Goal: Communication & Community: Answer question/provide support

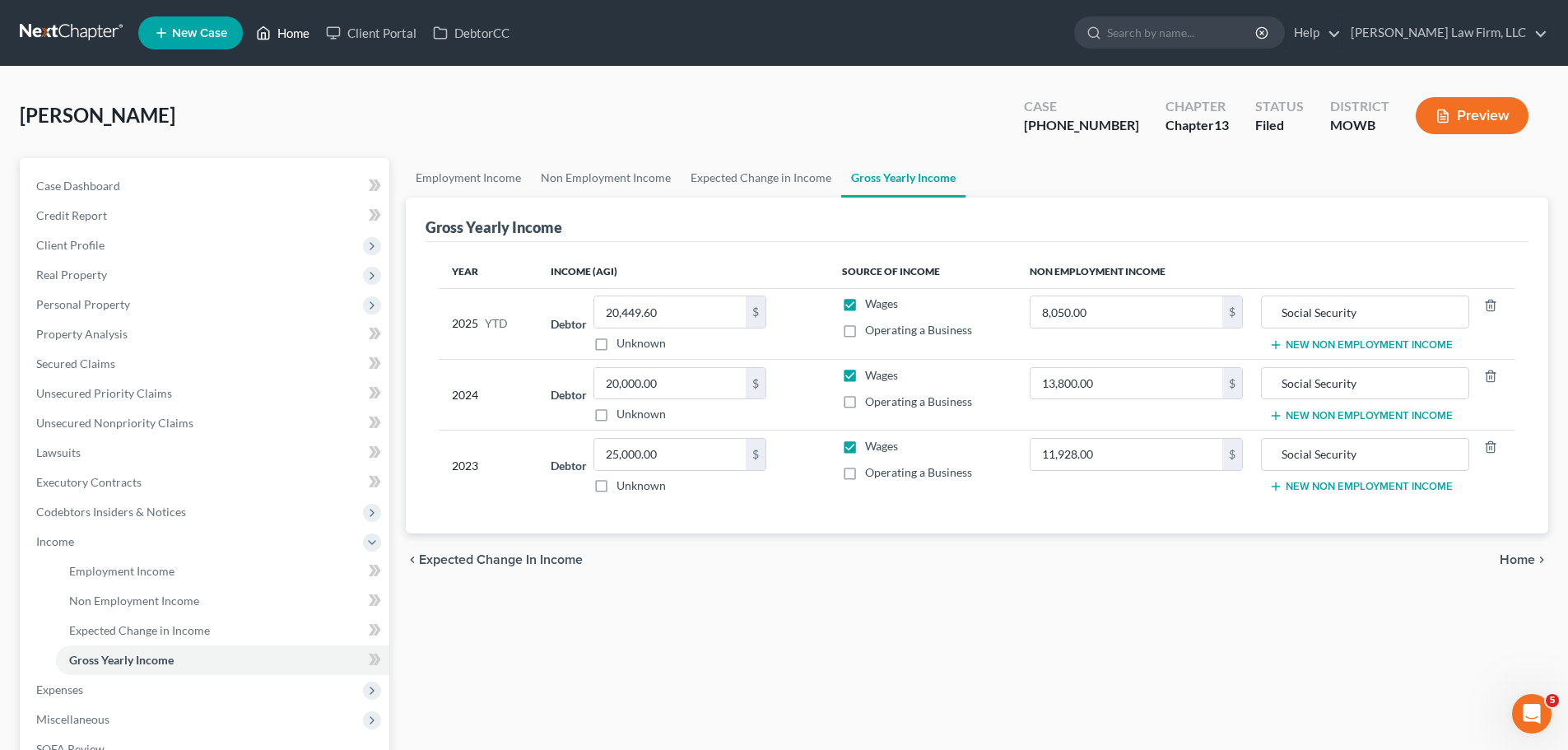
click at [280, 37] on link "Home" at bounding box center [282, 33] width 70 height 29
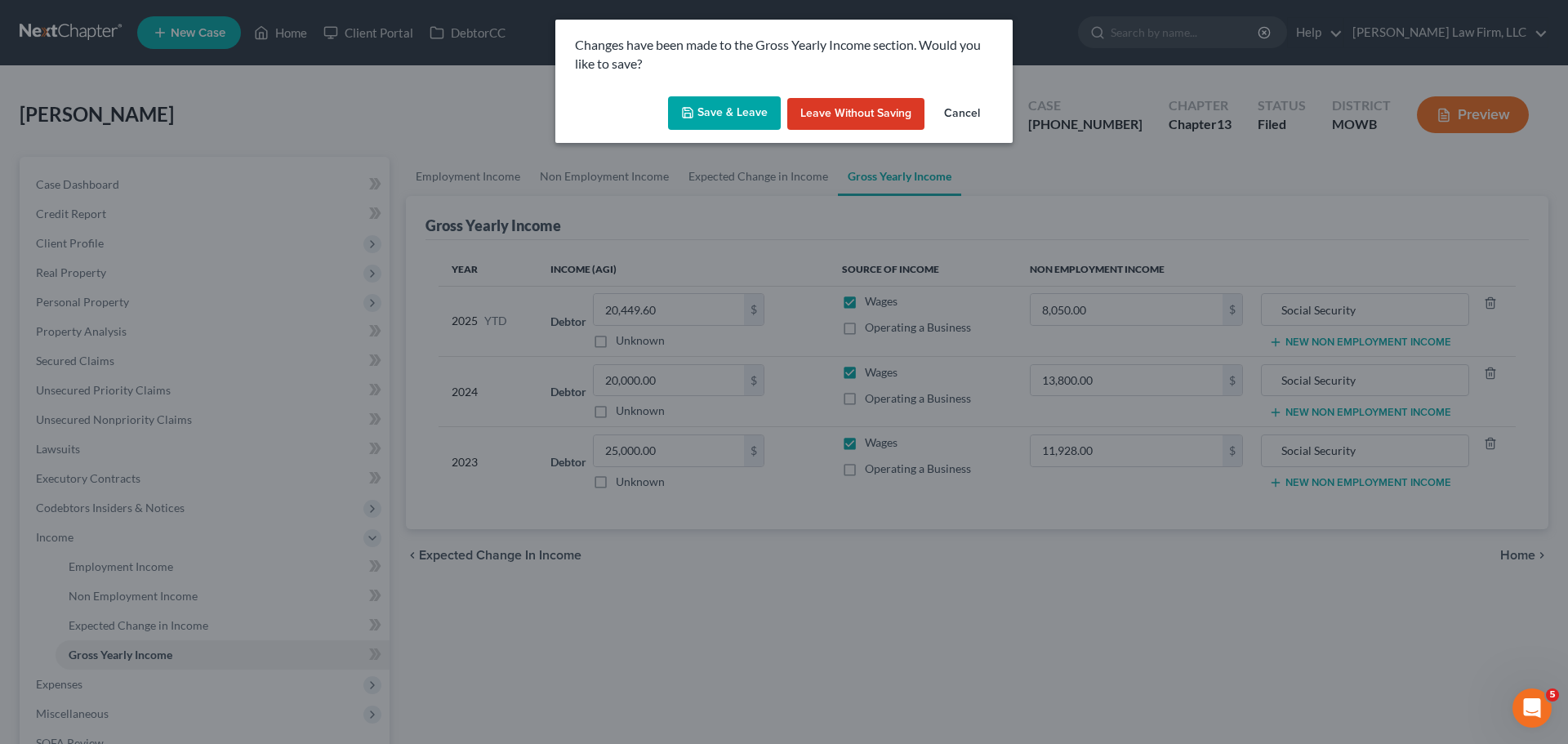
click at [729, 108] on button "Save & Leave" at bounding box center [724, 113] width 113 height 34
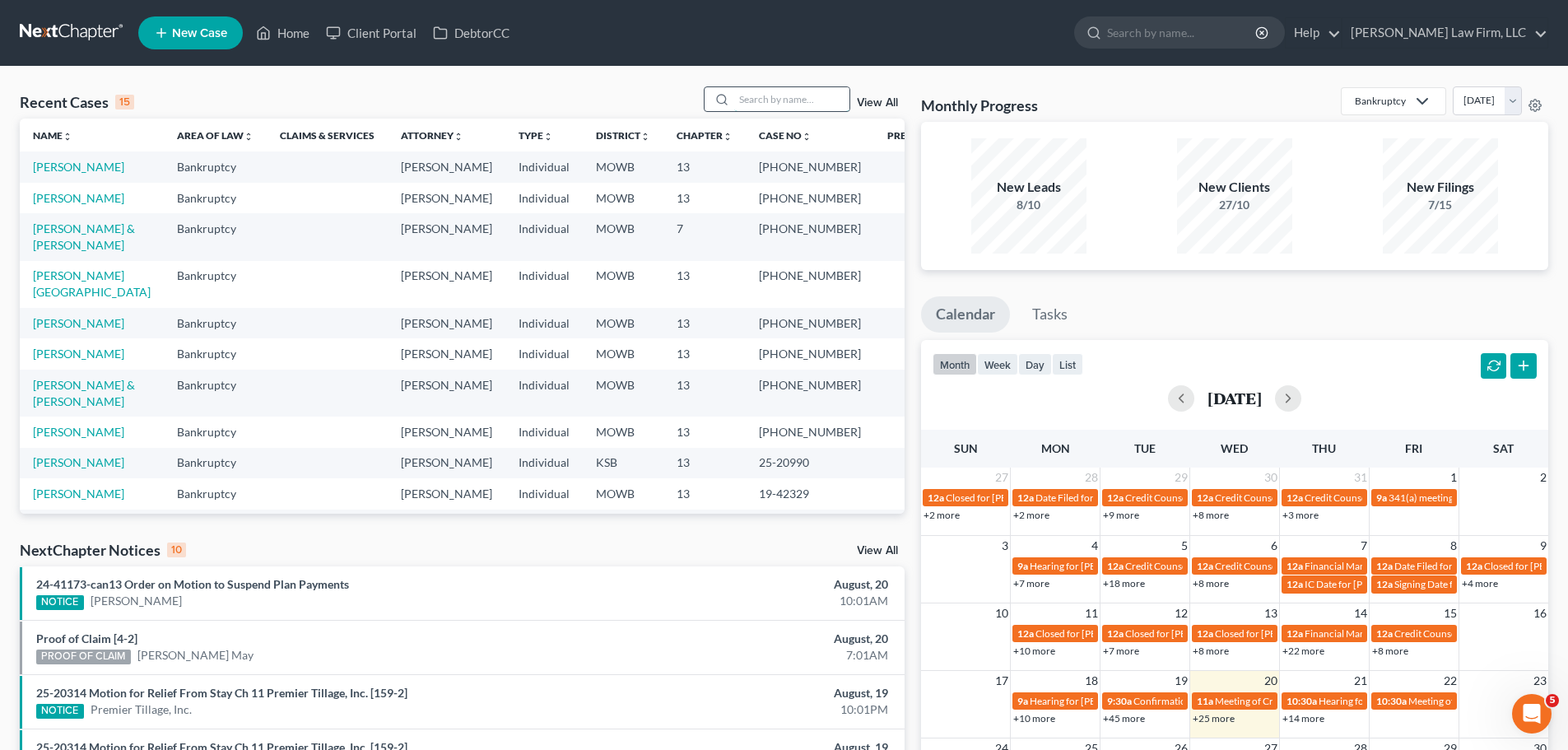
click at [809, 104] on input "search" at bounding box center [792, 99] width 115 height 24
type input "[PERSON_NAME]"
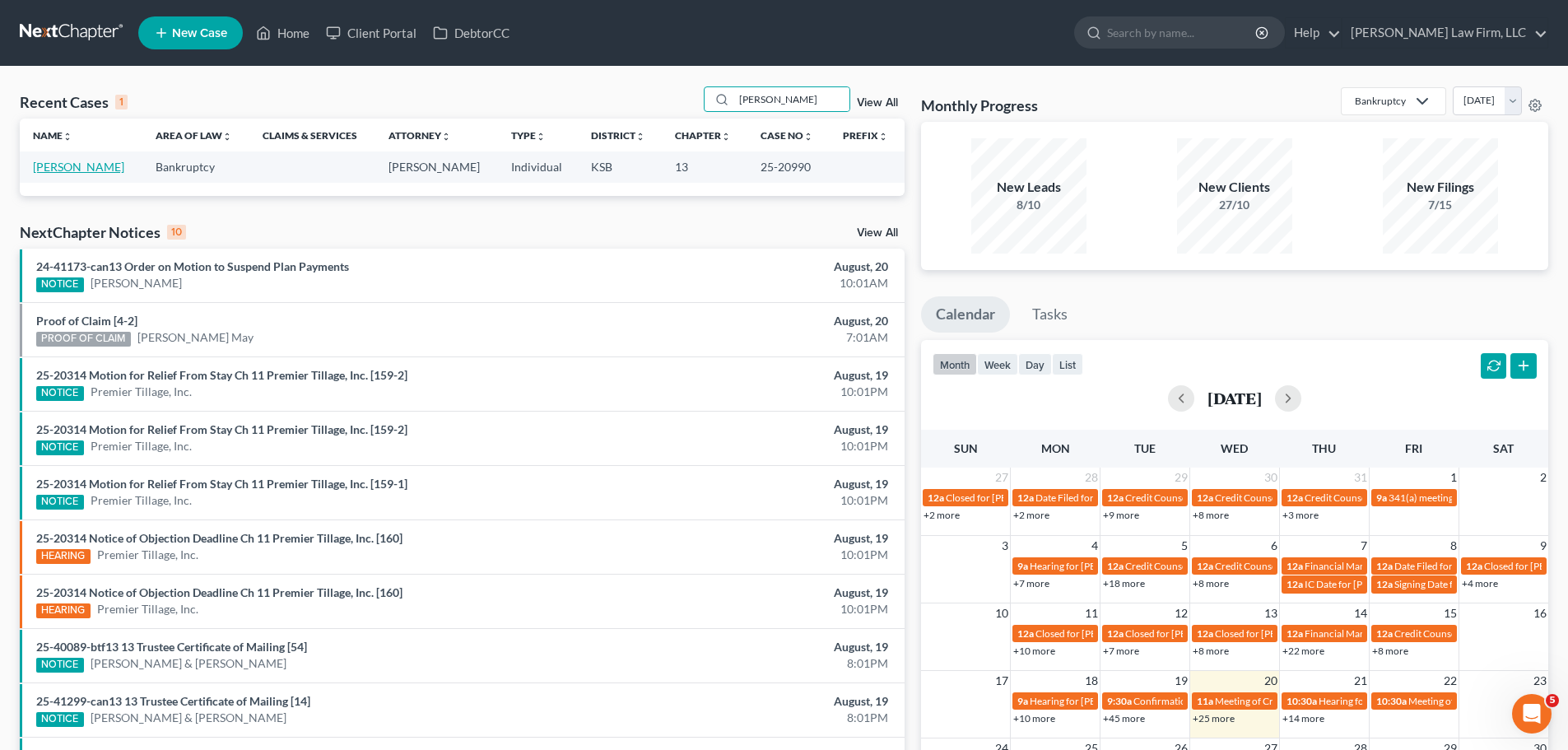
click at [69, 168] on link "[PERSON_NAME]" at bounding box center [79, 167] width 92 height 14
select select "4"
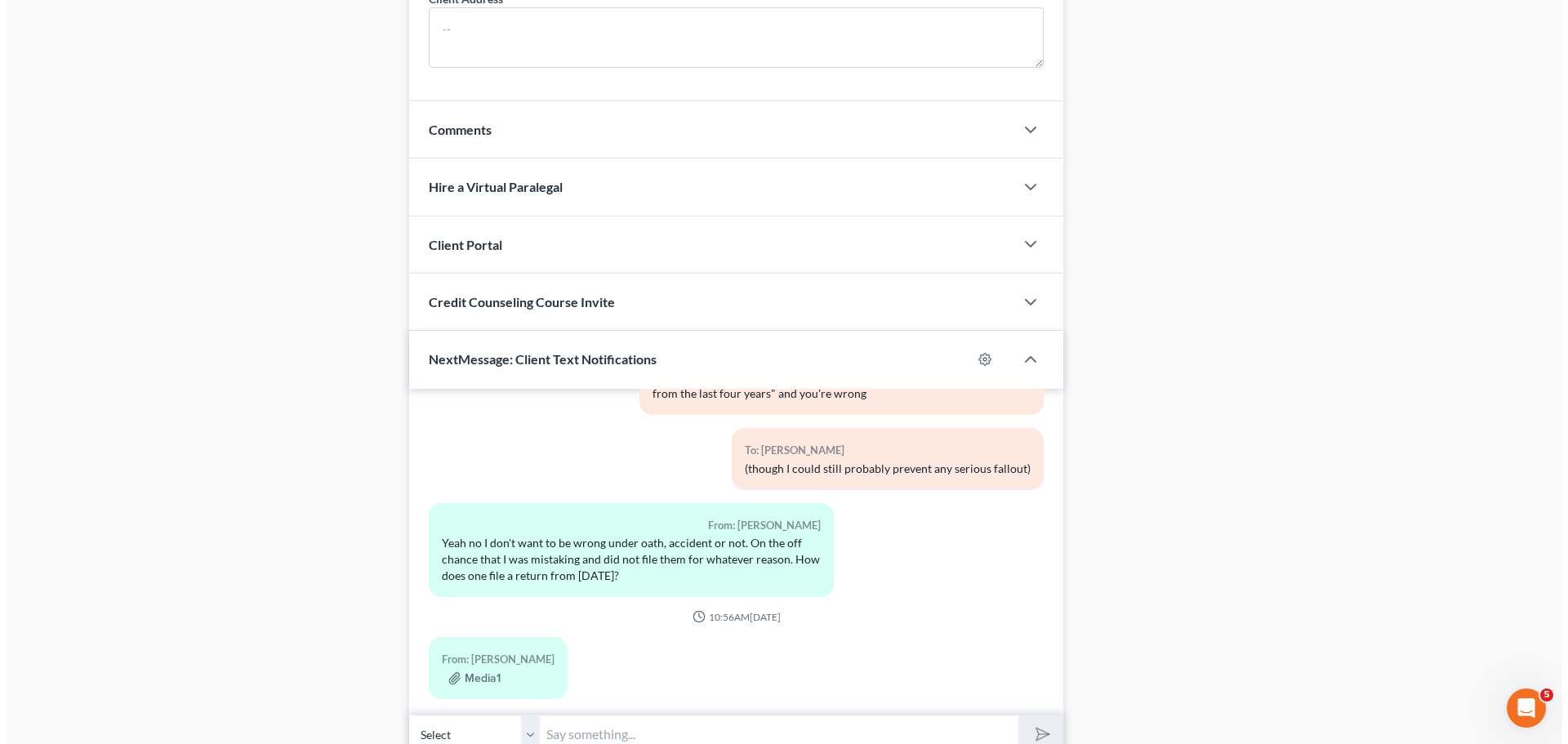
scroll to position [1373, 0]
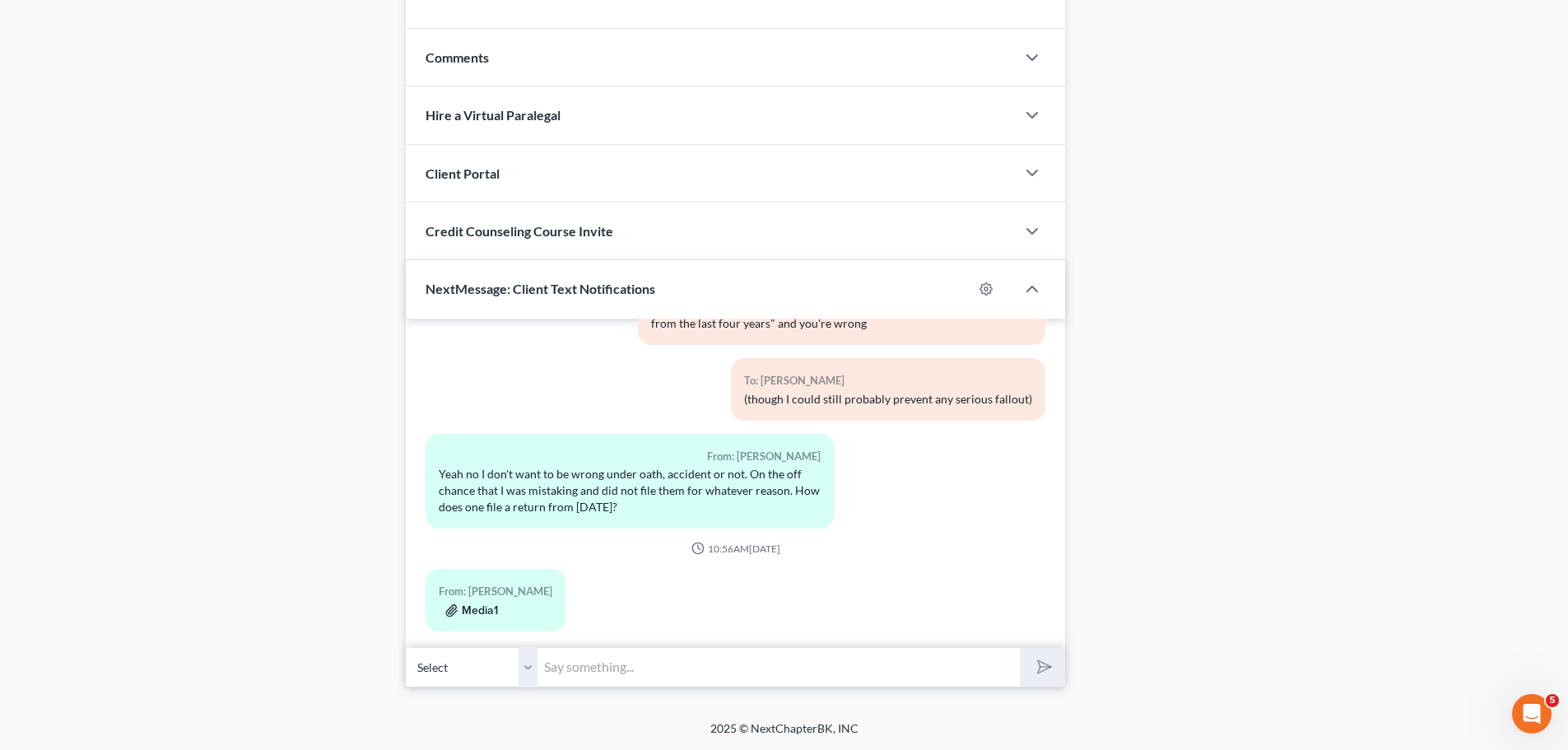
click at [490, 604] on button "Media1" at bounding box center [471, 611] width 53 height 14
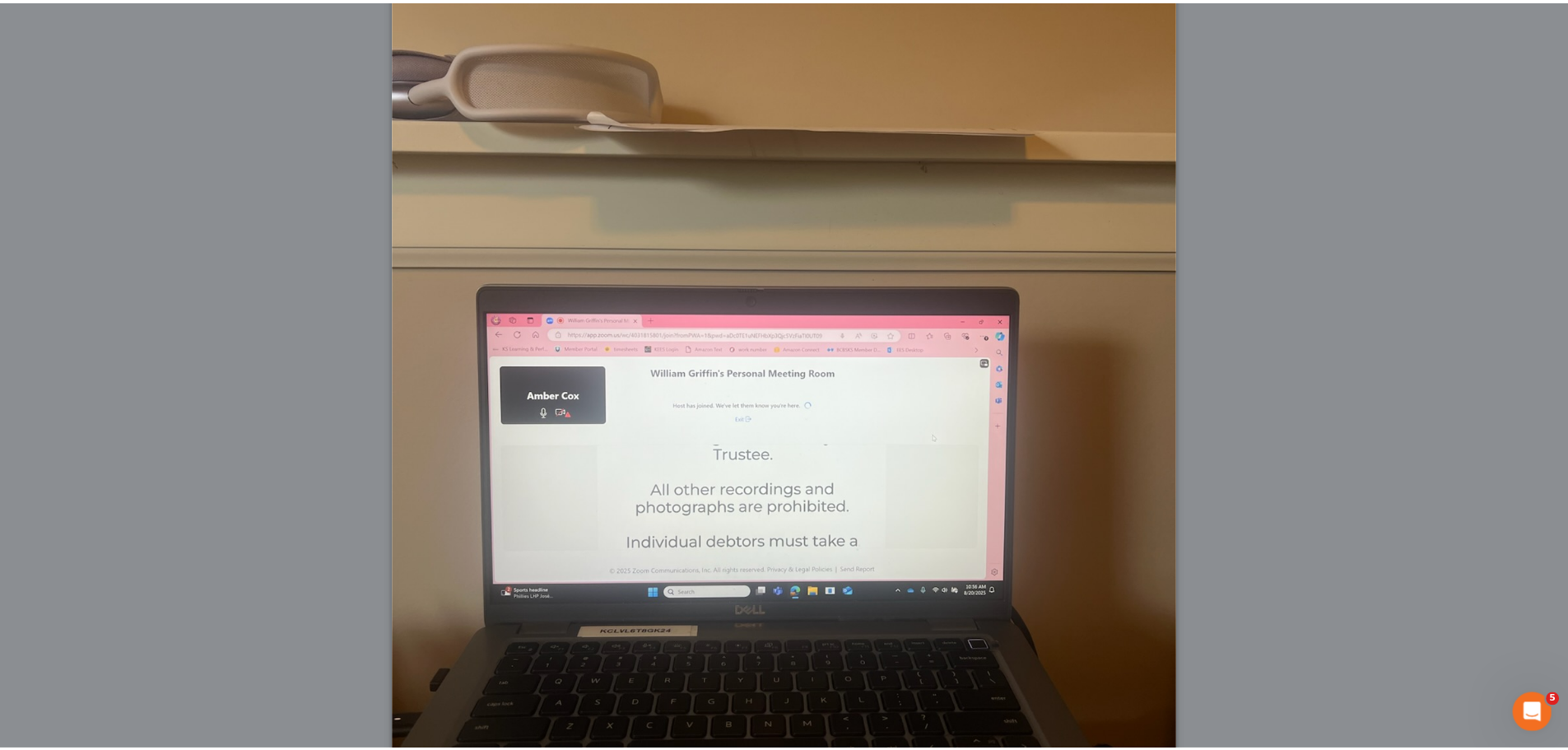
scroll to position [329, 0]
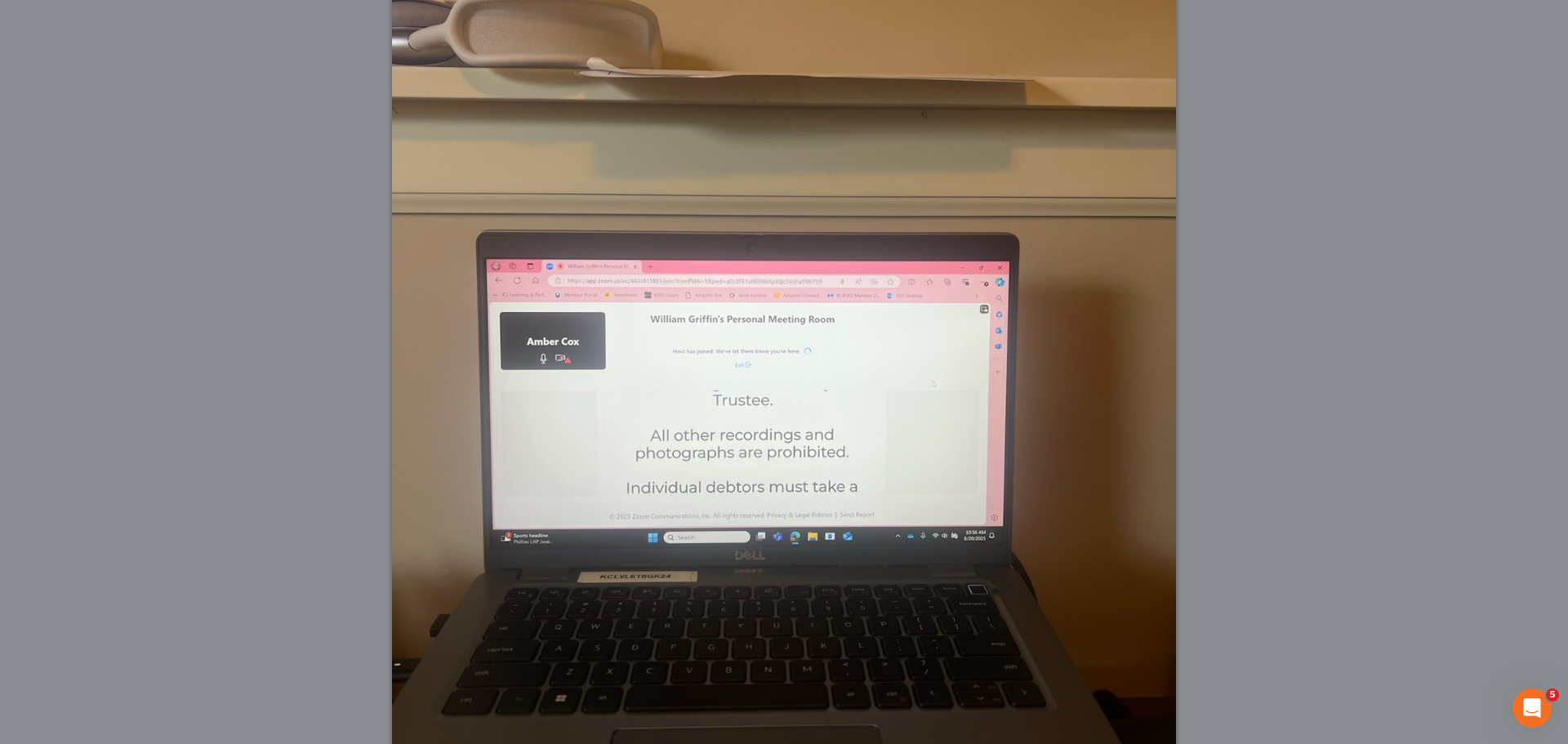
click at [1379, 315] on div "Attachment Preview: Media1 [DATE] A copy of this images is also saved in the ca…" at bounding box center [784, 372] width 1568 height 744
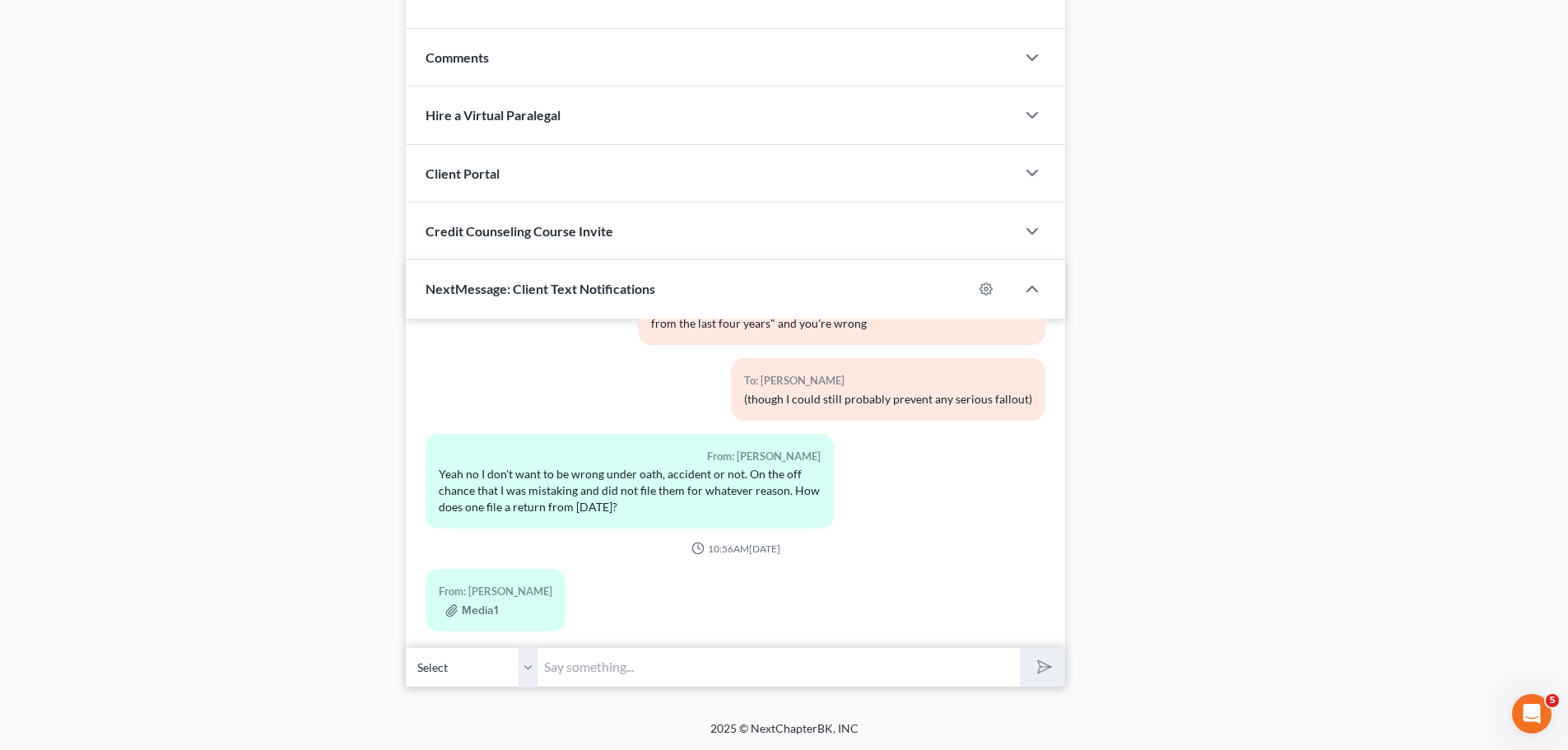
click at [582, 663] on input "text" at bounding box center [778, 666] width 482 height 40
type input "Perfect, that's where I'm at too"
click at [1020, 648] on button "submit" at bounding box center [1042, 667] width 45 height 39
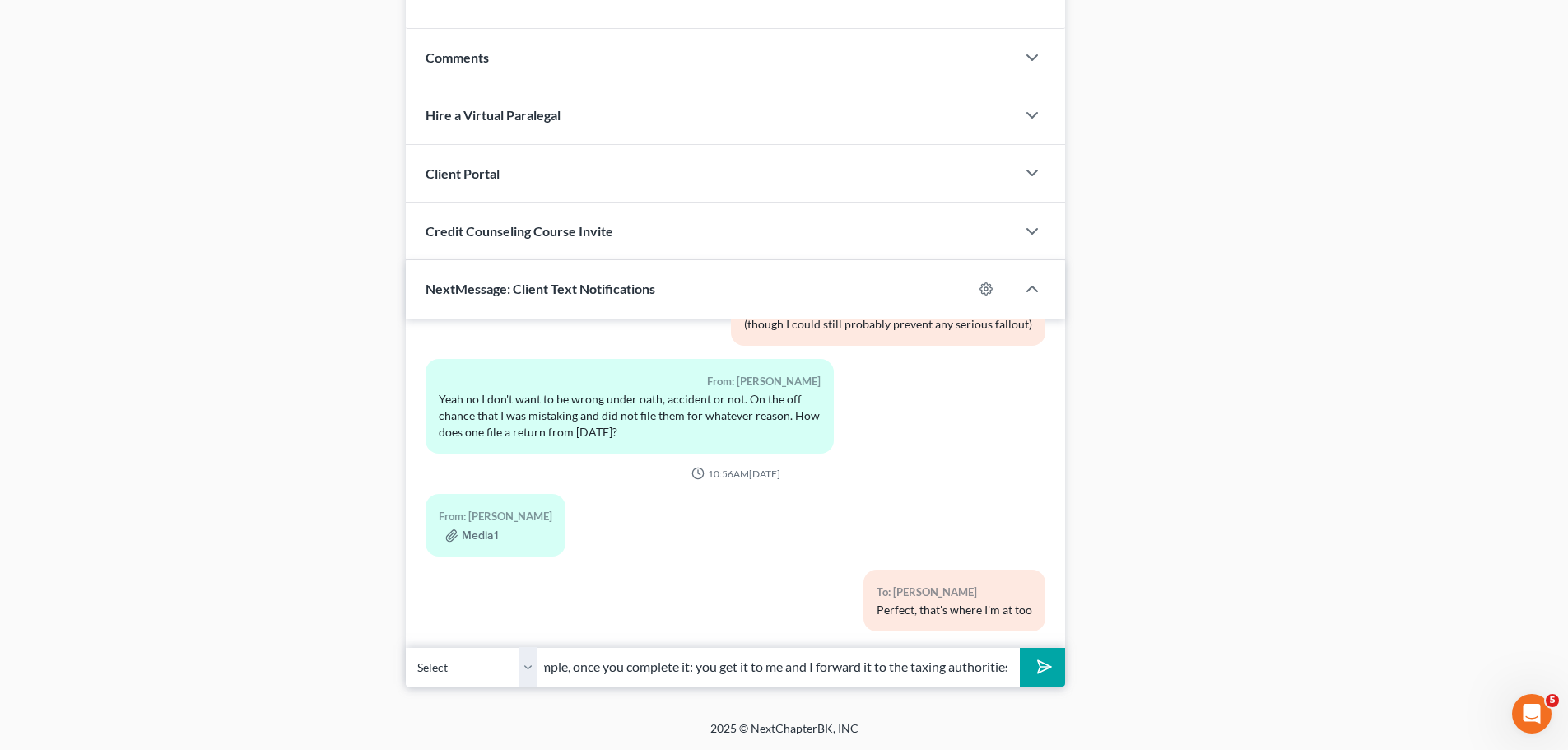
scroll to position [0, 186]
type input "Filing an old return is really simple, once you complete it: you get it to me a…"
click at [1020, 648] on button "submit" at bounding box center [1042, 667] width 45 height 39
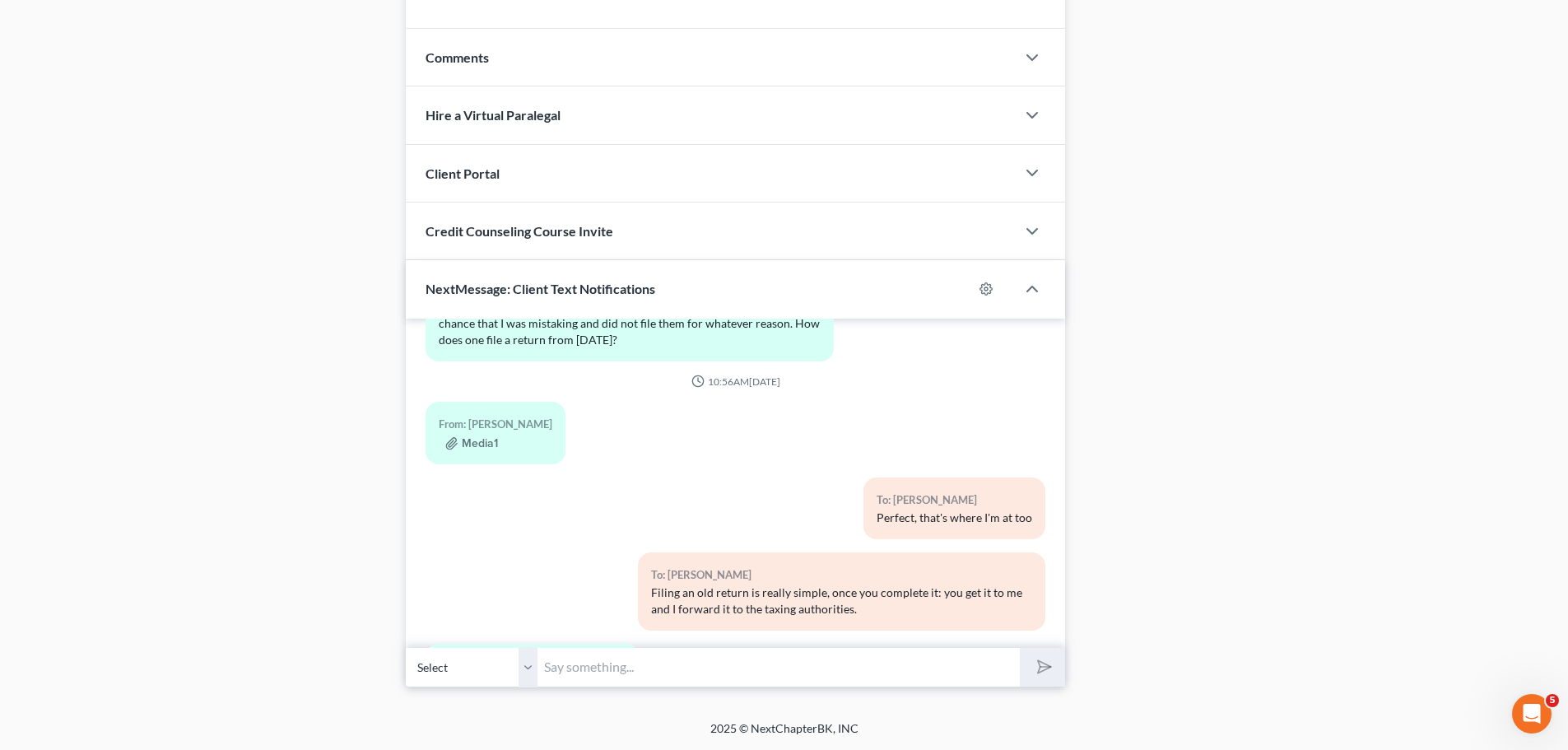
scroll to position [1668, 0]
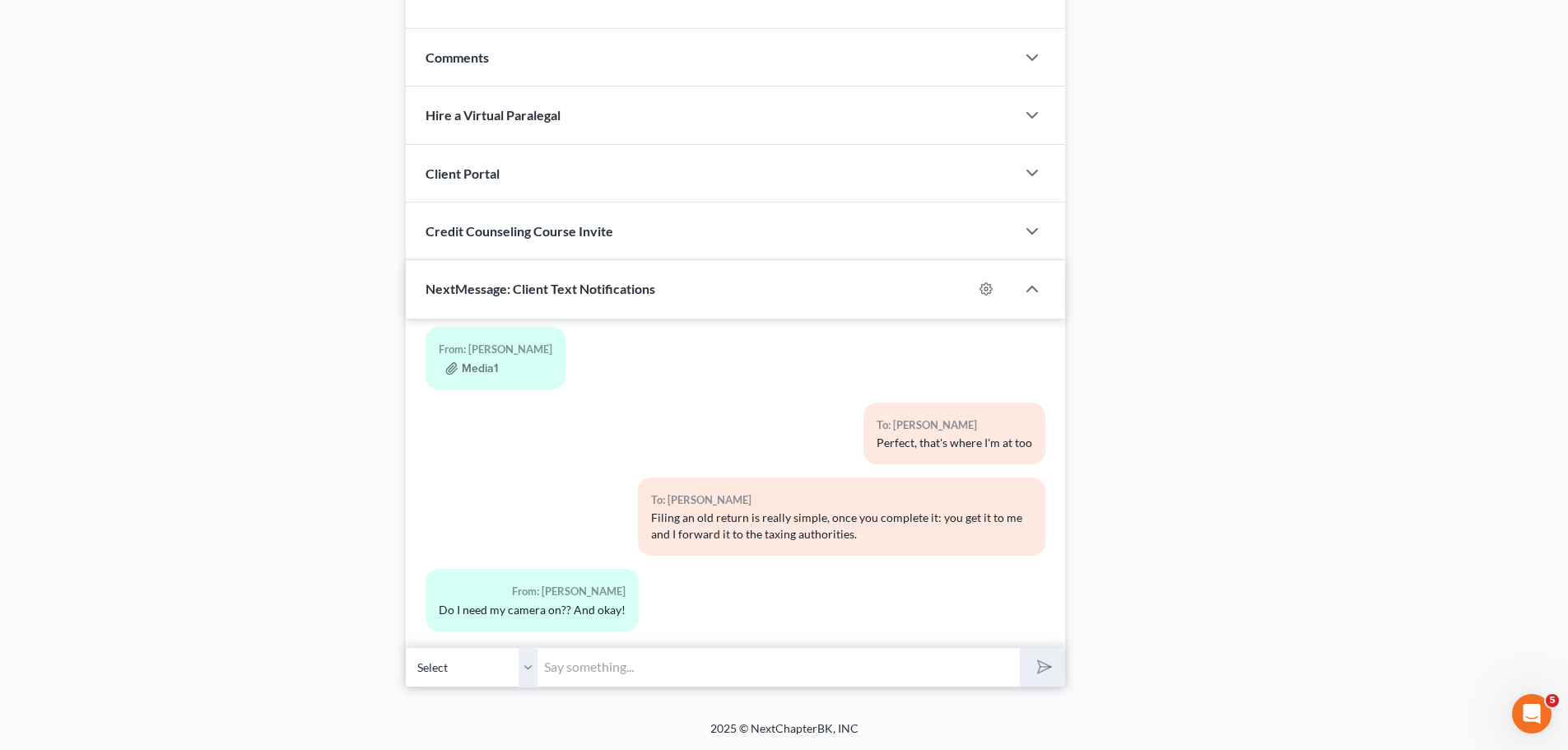
click at [674, 661] on input "text" at bounding box center [778, 666] width 482 height 40
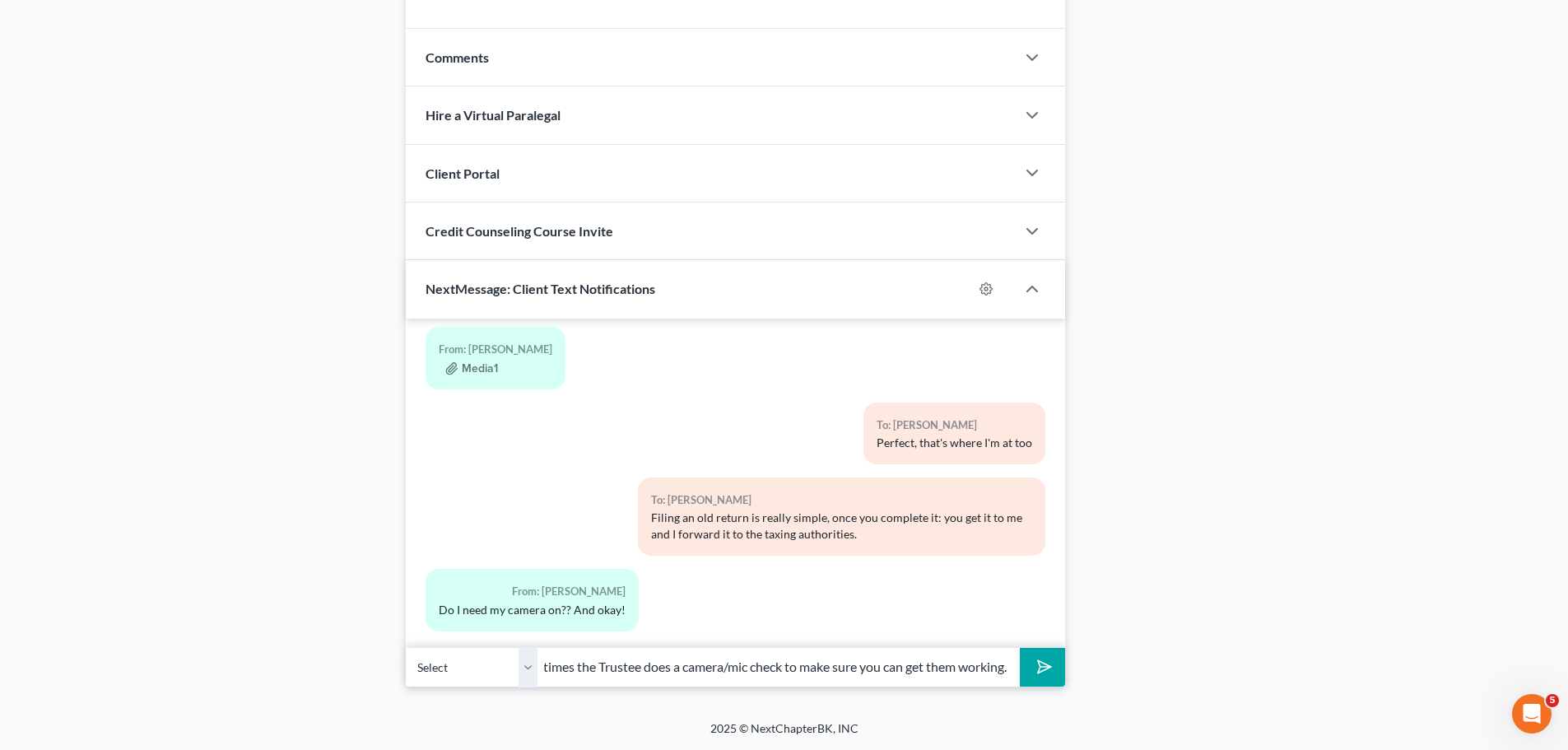
scroll to position [0, 177]
type input "Not until it's your turn. Sometimes the Trustee does a camera/mic check to make…"
click at [1020, 648] on button "submit" at bounding box center [1042, 667] width 45 height 39
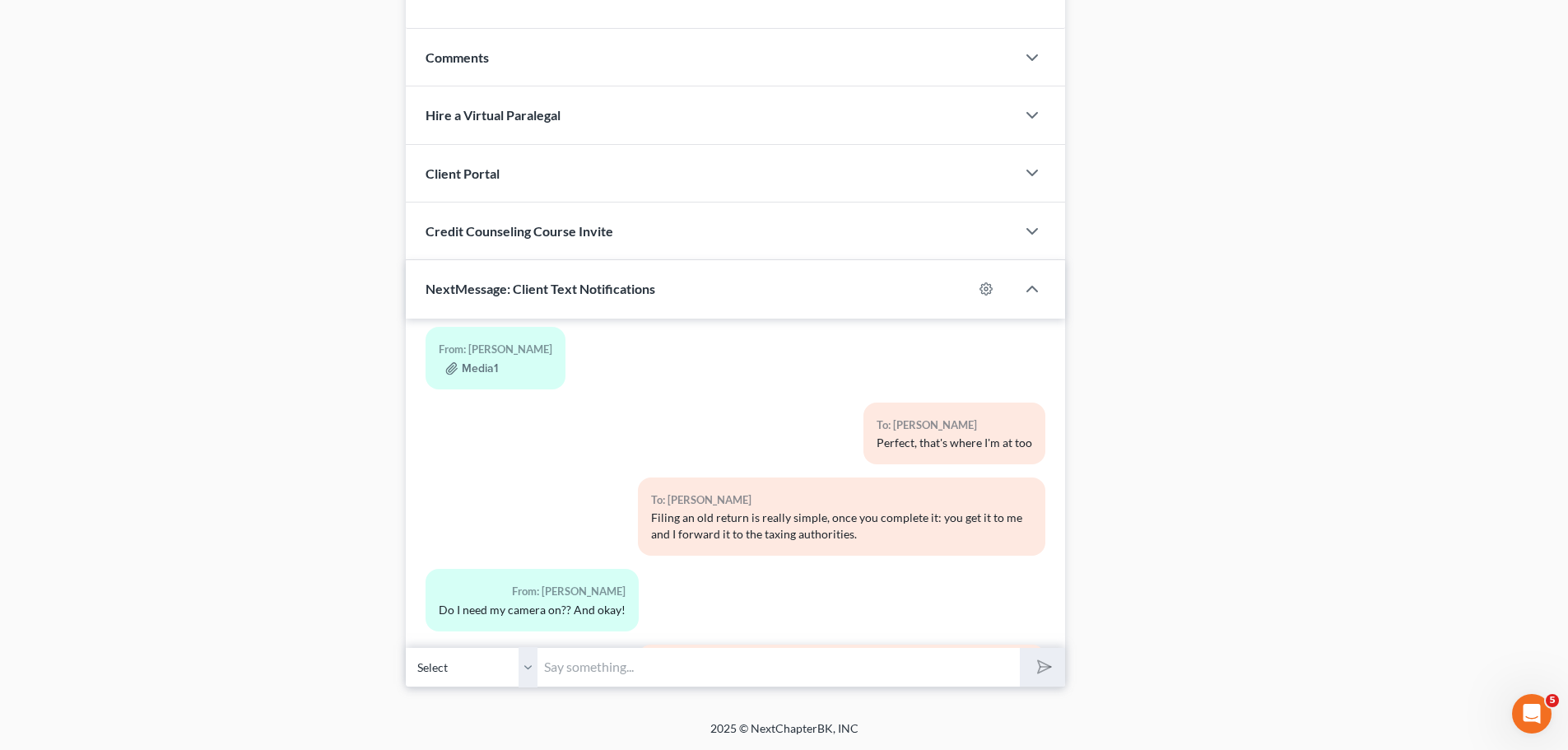
scroll to position [1835, 0]
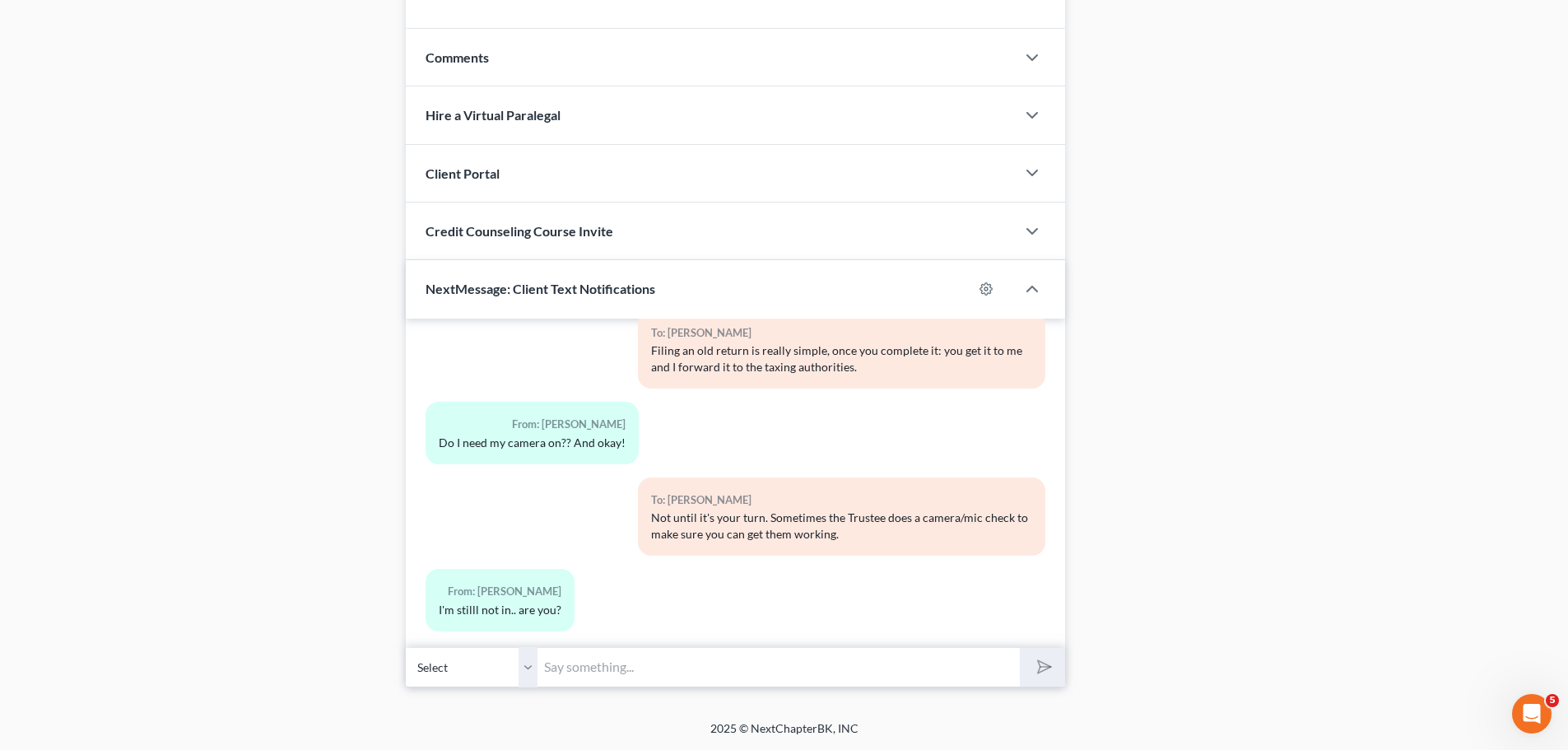
drag, startPoint x: 592, startPoint y: 683, endPoint x: 603, endPoint y: 664, distance: 22.0
click at [592, 683] on input "text" at bounding box center [778, 666] width 482 height 40
click at [601, 665] on input "text" at bounding box center [778, 666] width 482 height 40
type input "I'm not. Likely means the prior docket is running long."
click at [1020, 648] on button "submit" at bounding box center [1042, 667] width 45 height 39
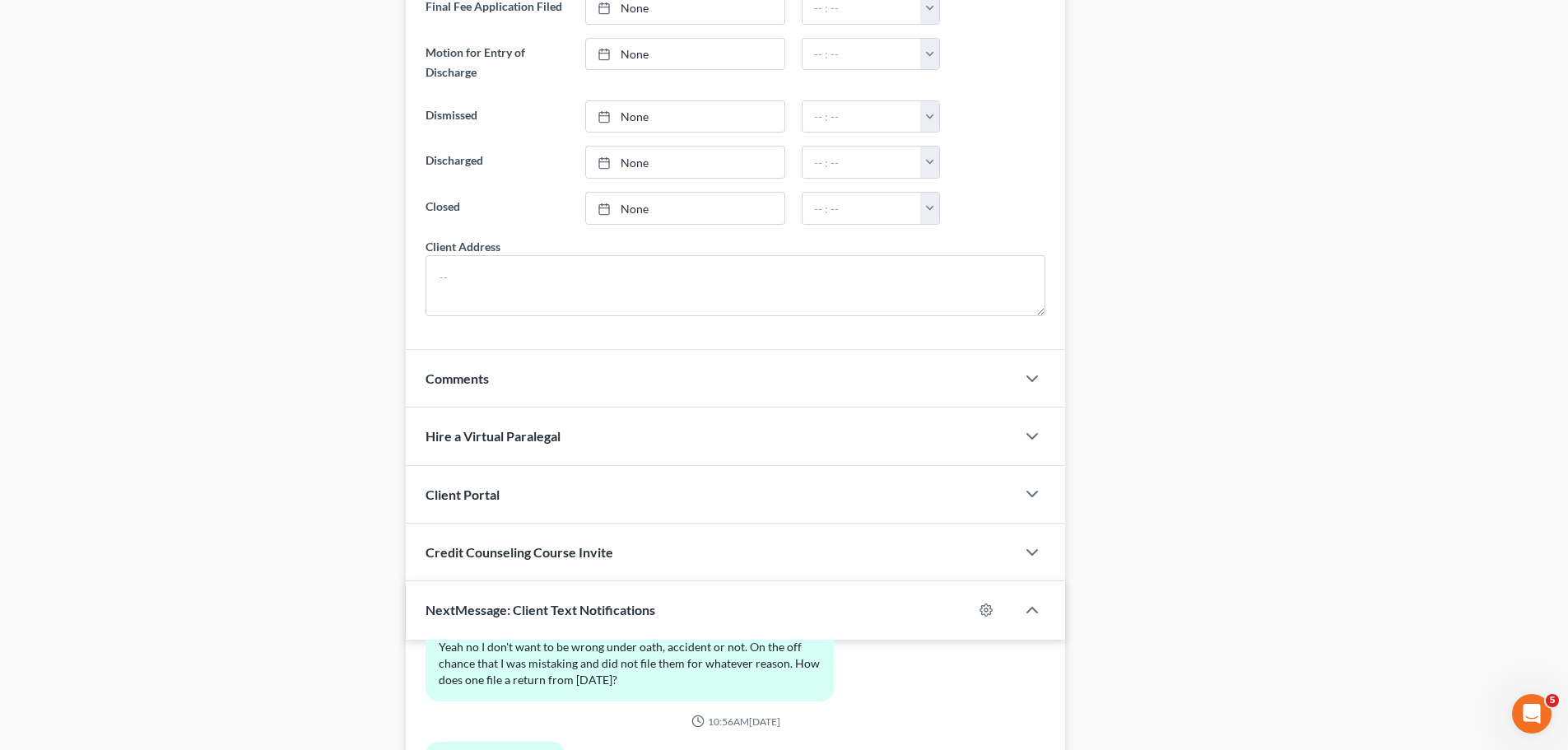
scroll to position [1384, 0]
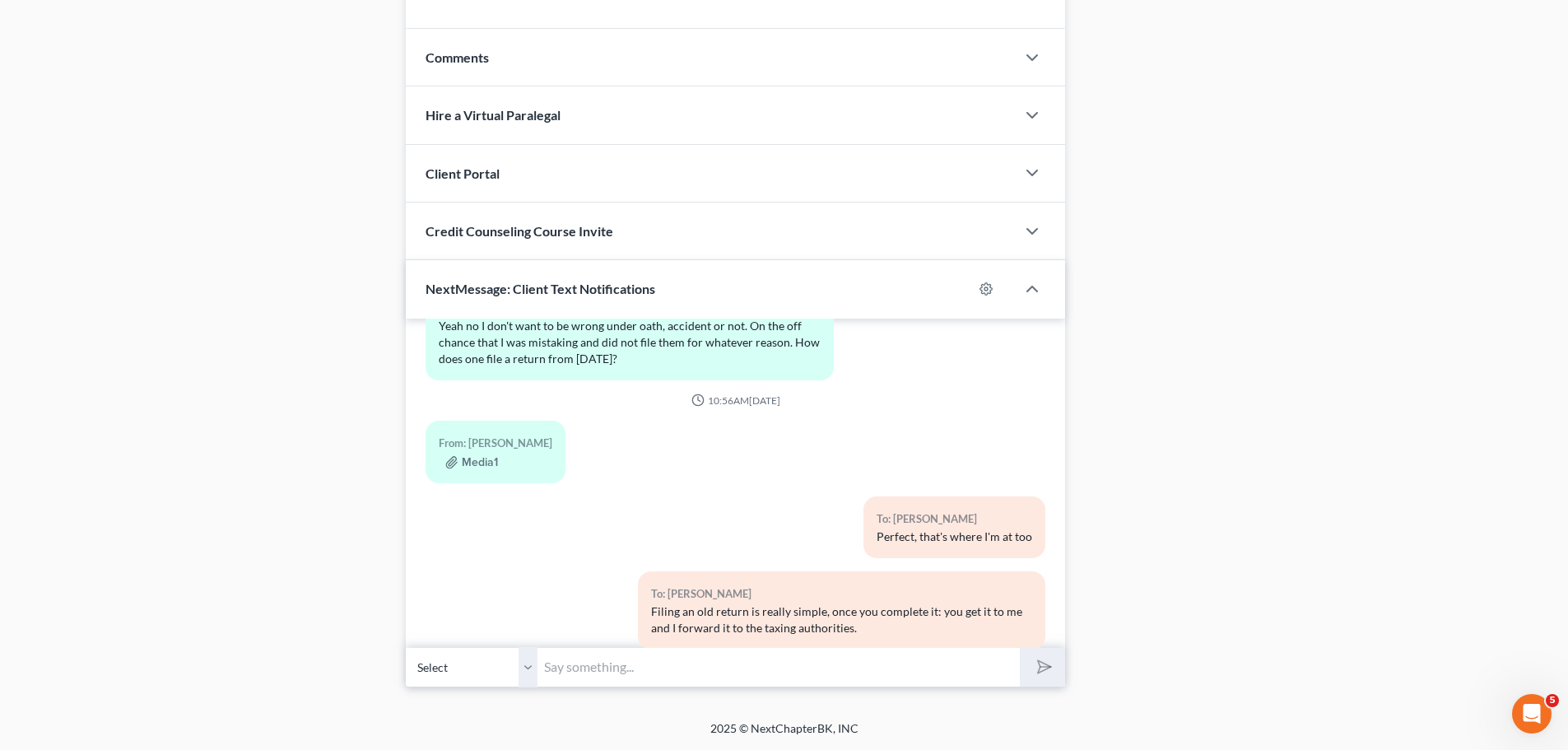
click at [613, 663] on input "text" at bounding box center [778, 666] width 482 height 40
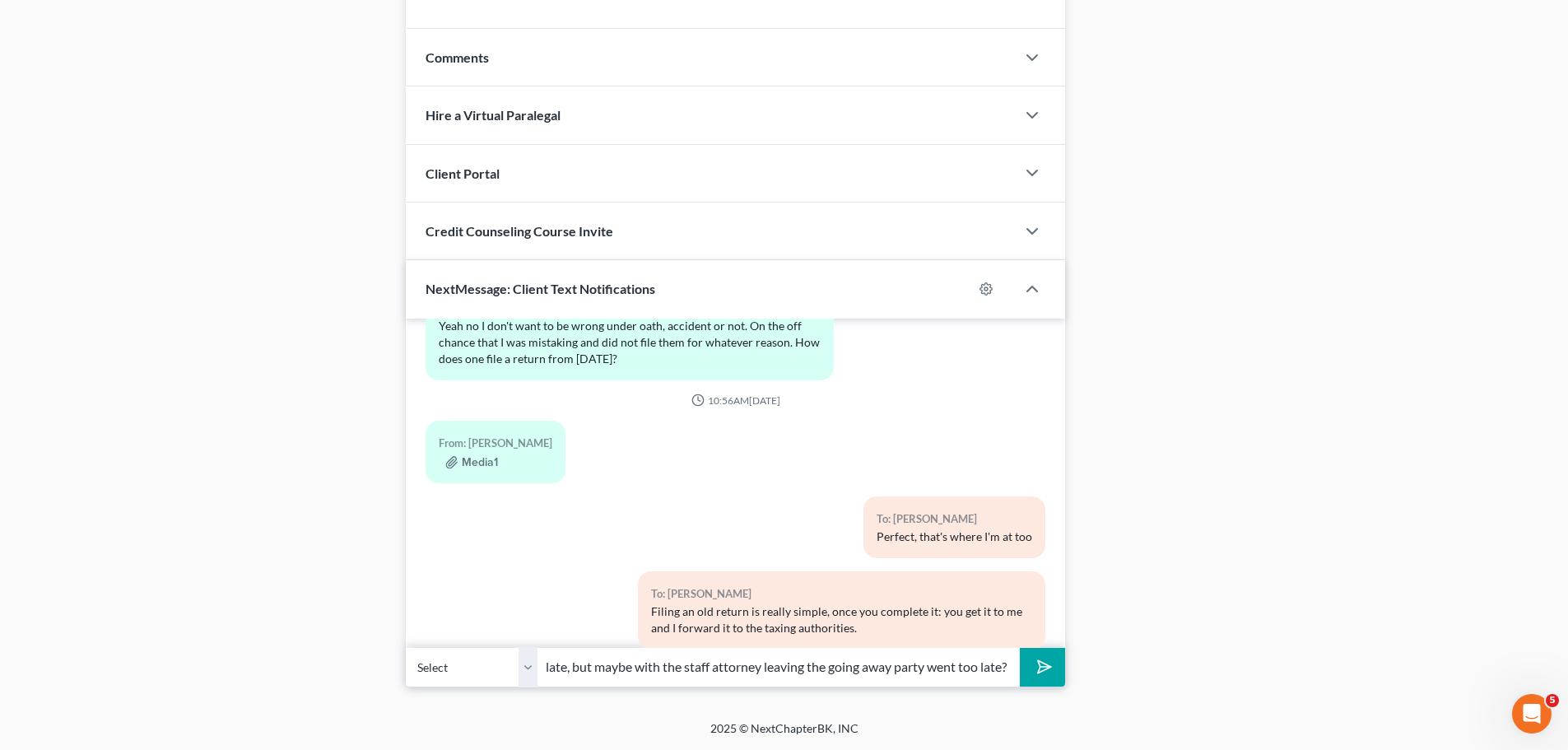
scroll to position [0, 194]
type input "It's rare that he'd be running this late, but maybe with the staff attorney lea…"
click at [1020, 648] on button "submit" at bounding box center [1042, 667] width 45 height 39
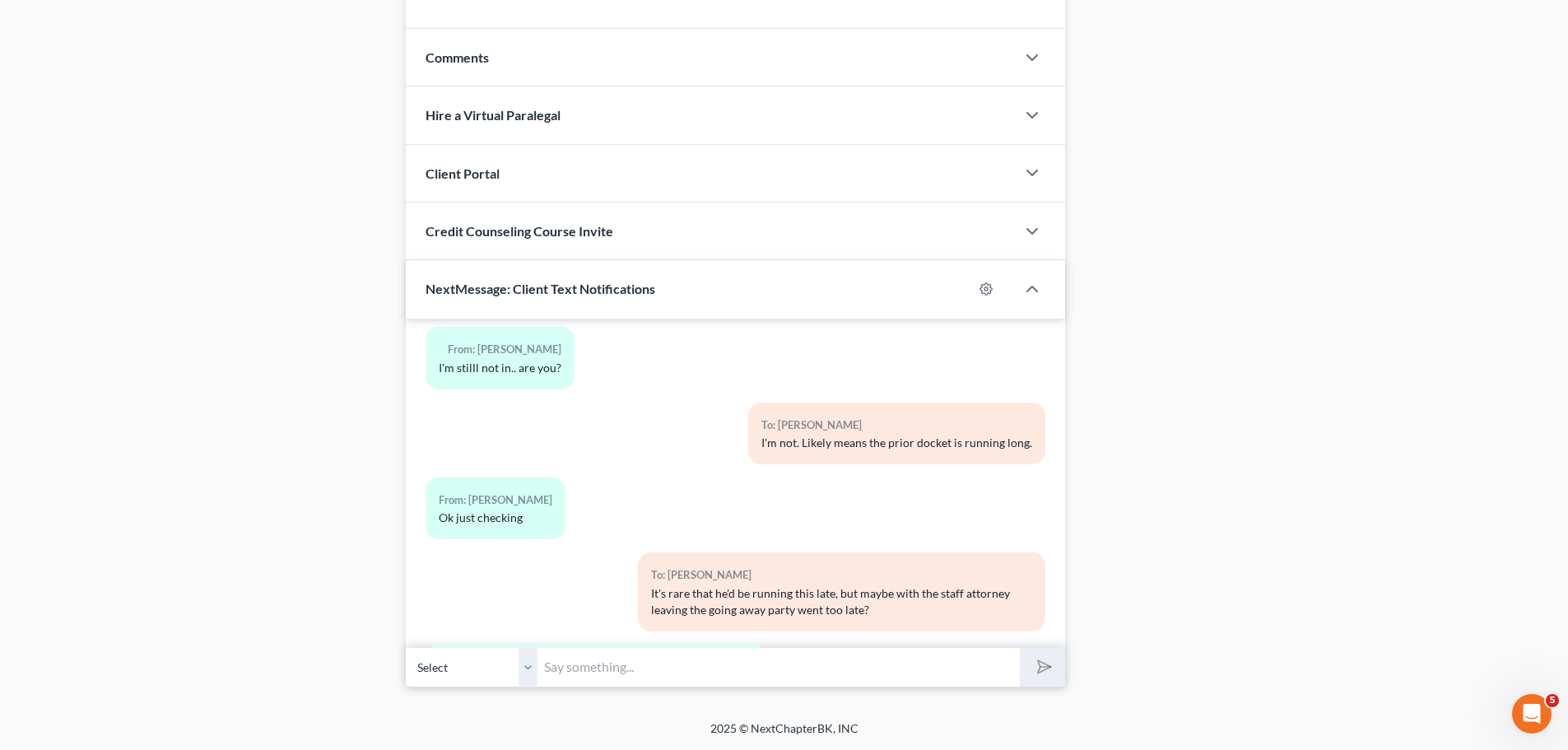
scroll to position [2152, 0]
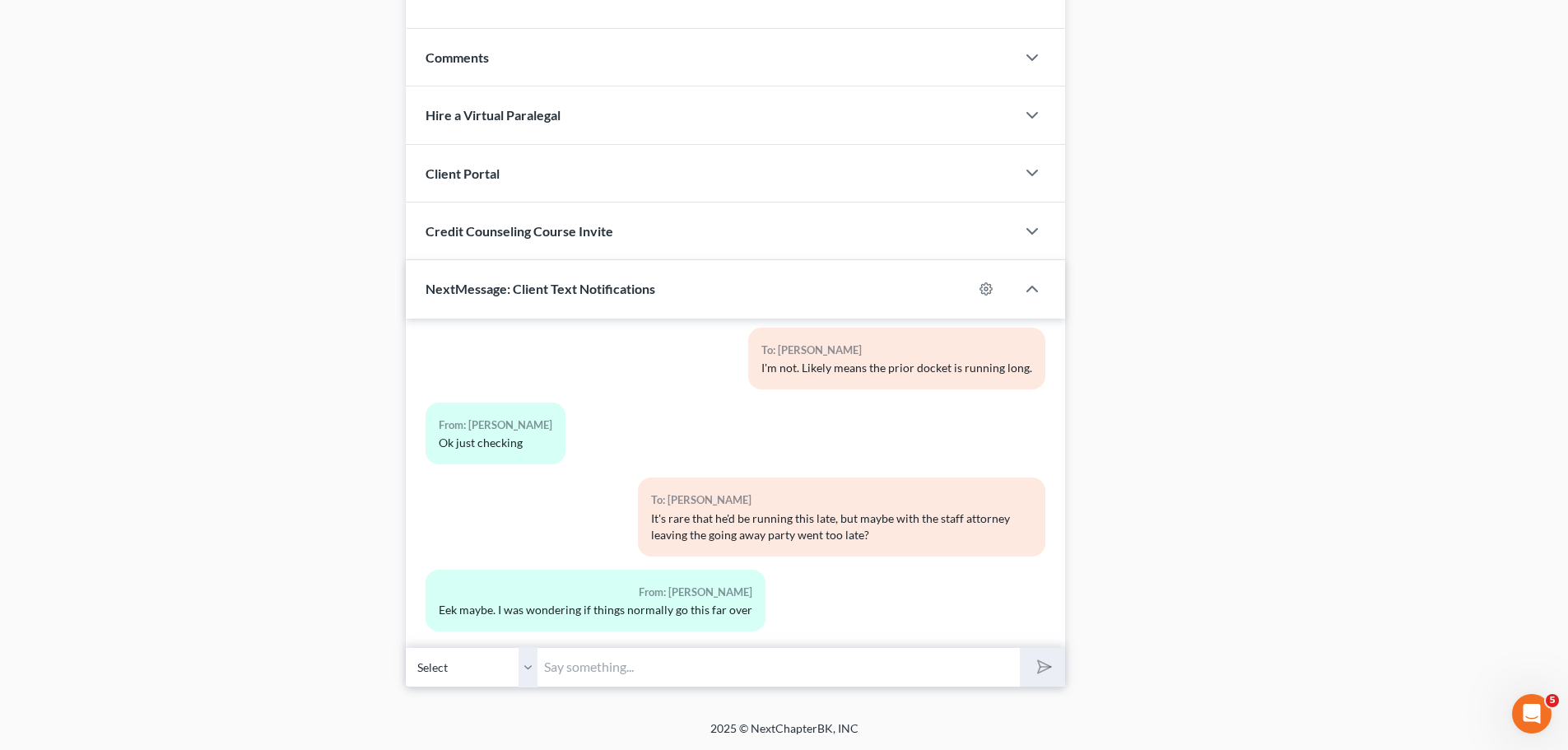
click at [633, 668] on input "text" at bounding box center [778, 666] width 482 height 40
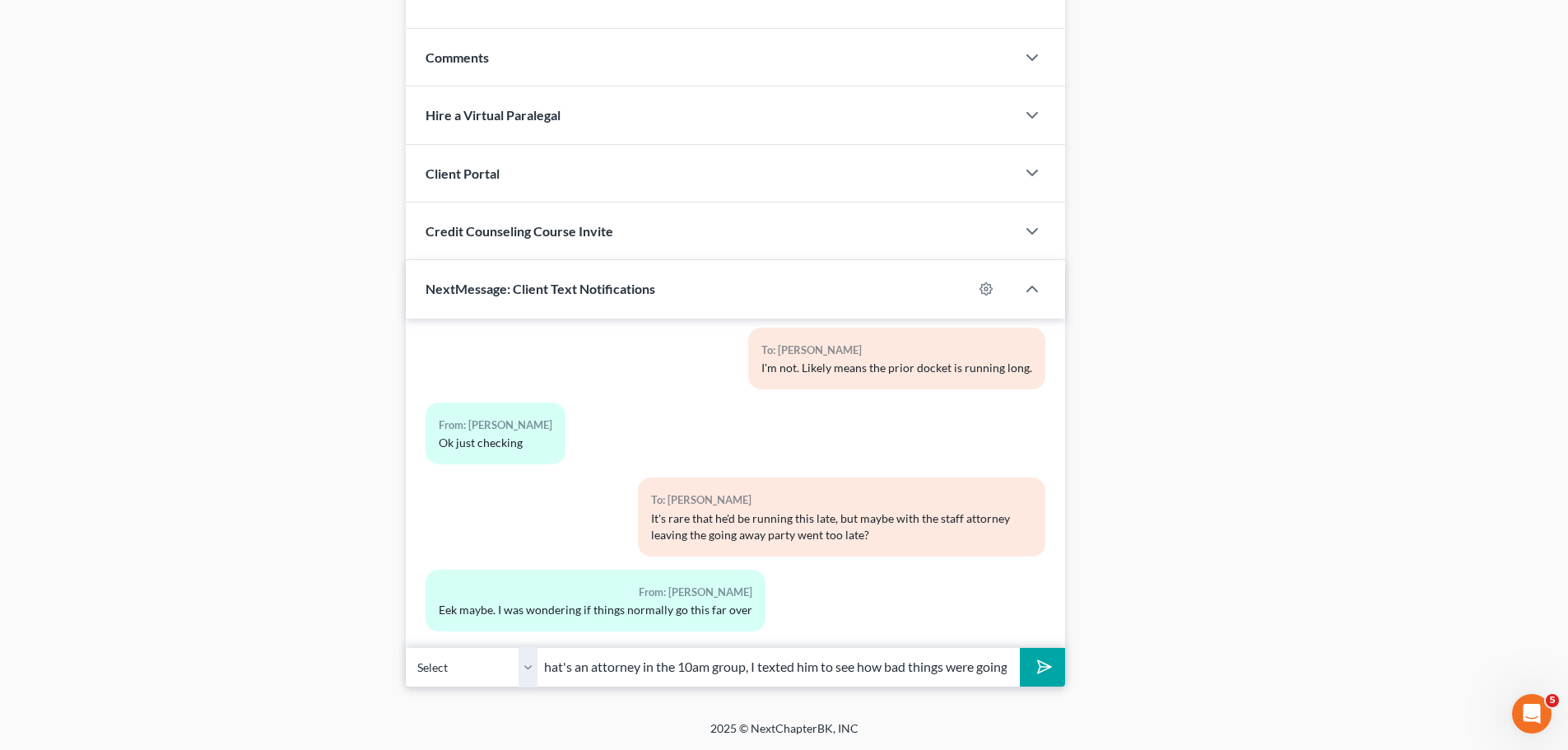
scroll to position [0, 96]
type input "I have a friend that's an attorney in the 10am group, I texted him to see how b…"
click at [1020, 648] on button "submit" at bounding box center [1042, 667] width 45 height 39
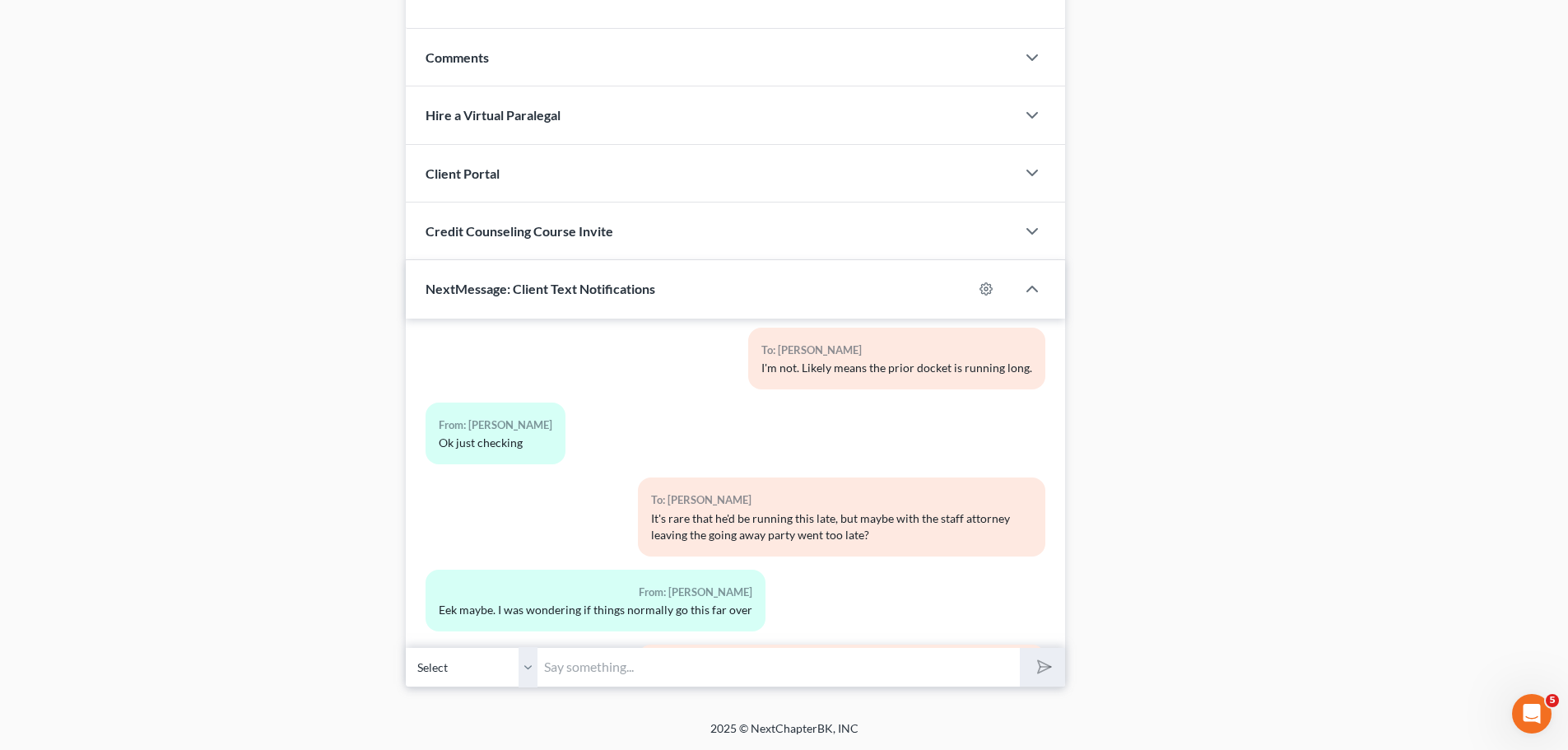
scroll to position [2244, 0]
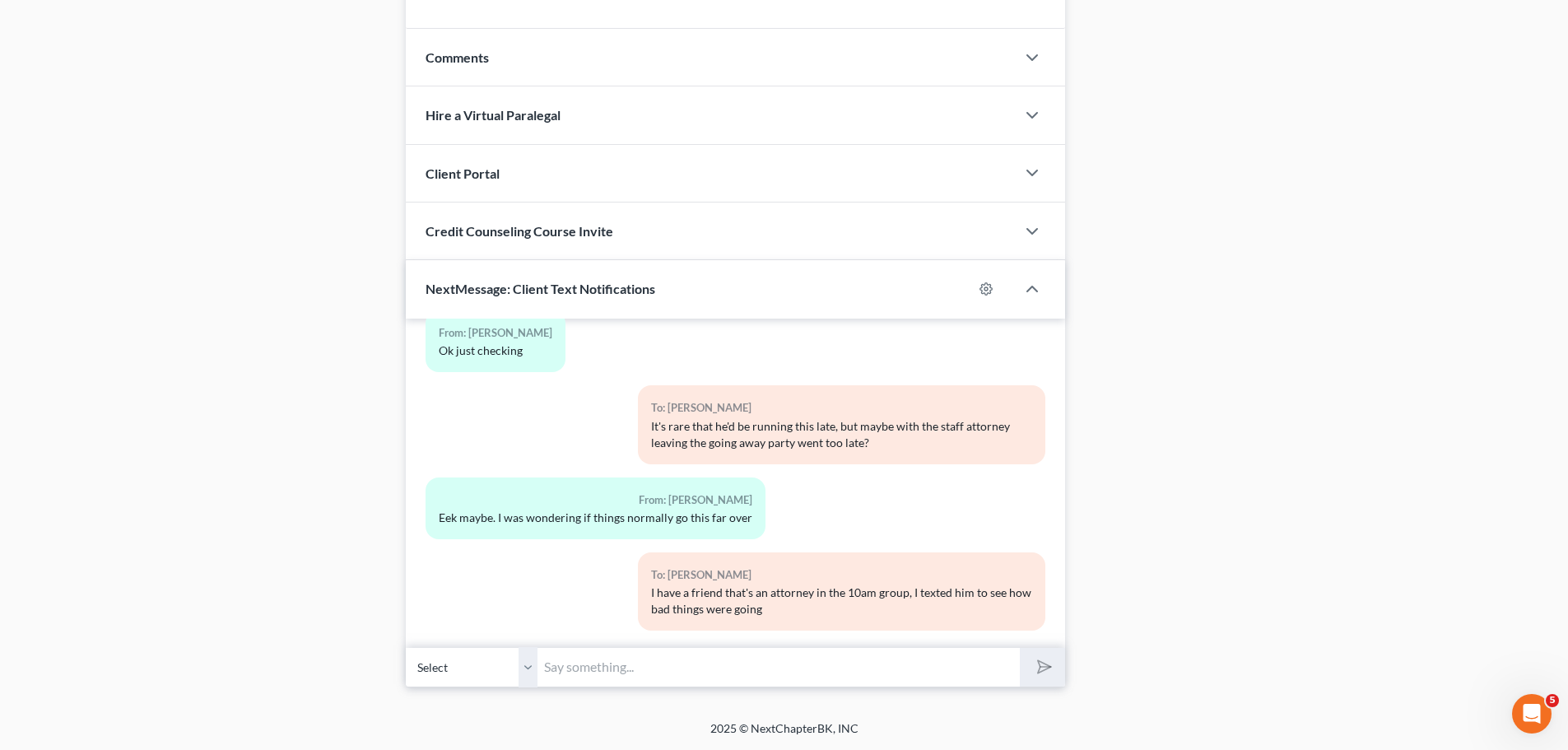
click at [646, 654] on input "text" at bounding box center [778, 666] width 482 height 40
click at [643, 656] on input "And" at bounding box center [778, 666] width 482 height 40
type input "And we're in!"
click at [1020, 648] on button "submit" at bounding box center [1042, 667] width 45 height 39
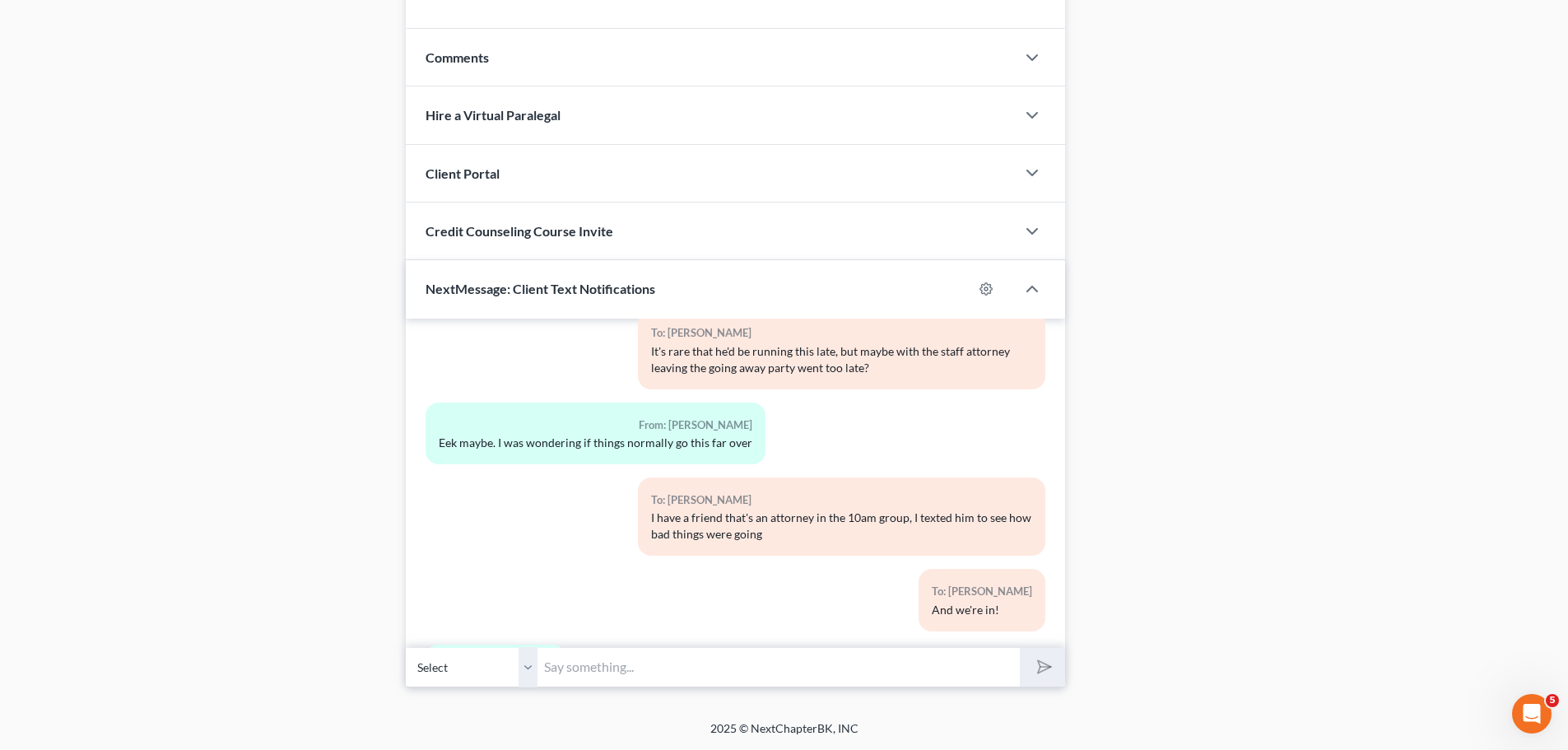
scroll to position [2469, 0]
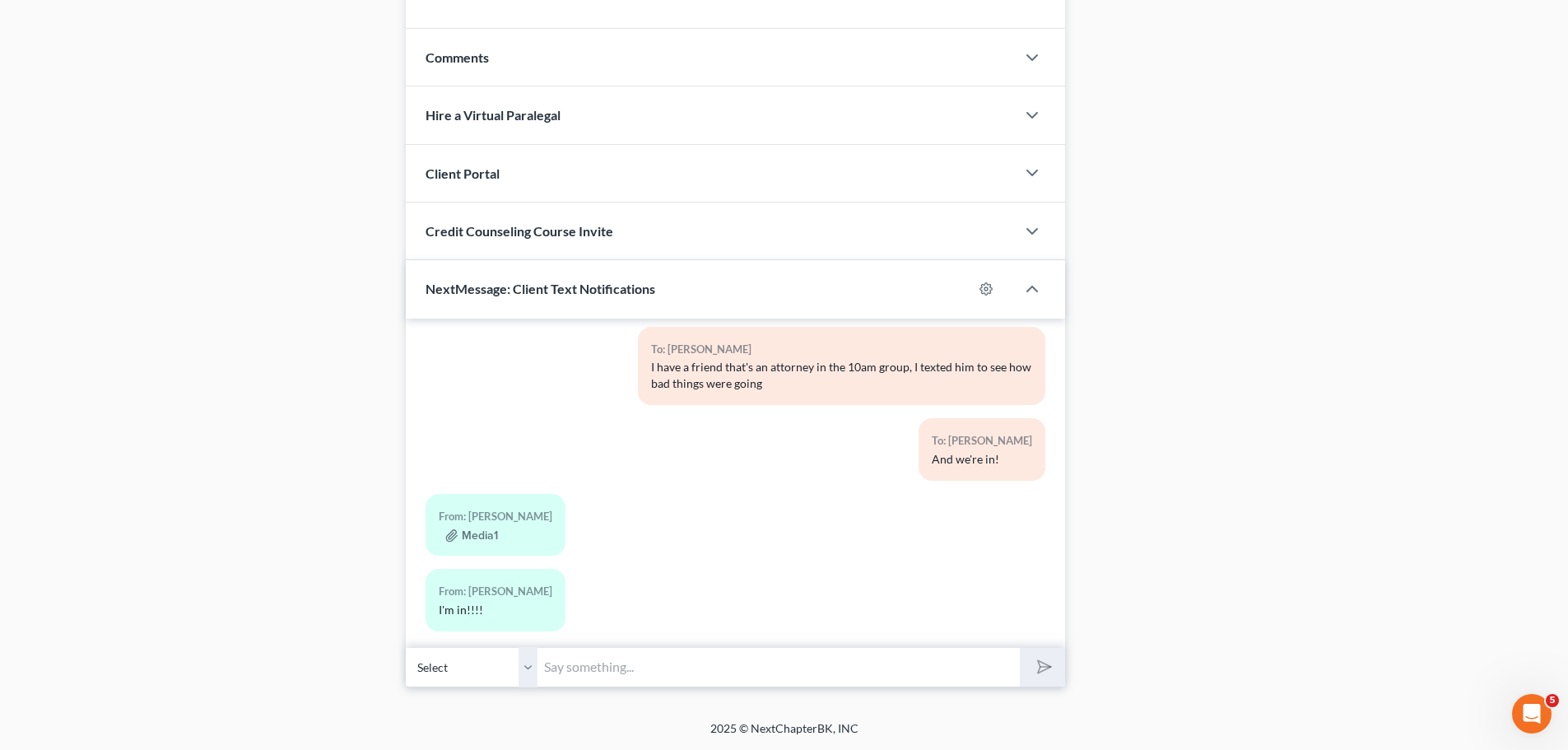
click at [627, 664] on input "text" at bounding box center [778, 666] width 482 height 40
type input "You were perfect, fine work!"
click at [1020, 648] on button "submit" at bounding box center [1042, 667] width 45 height 39
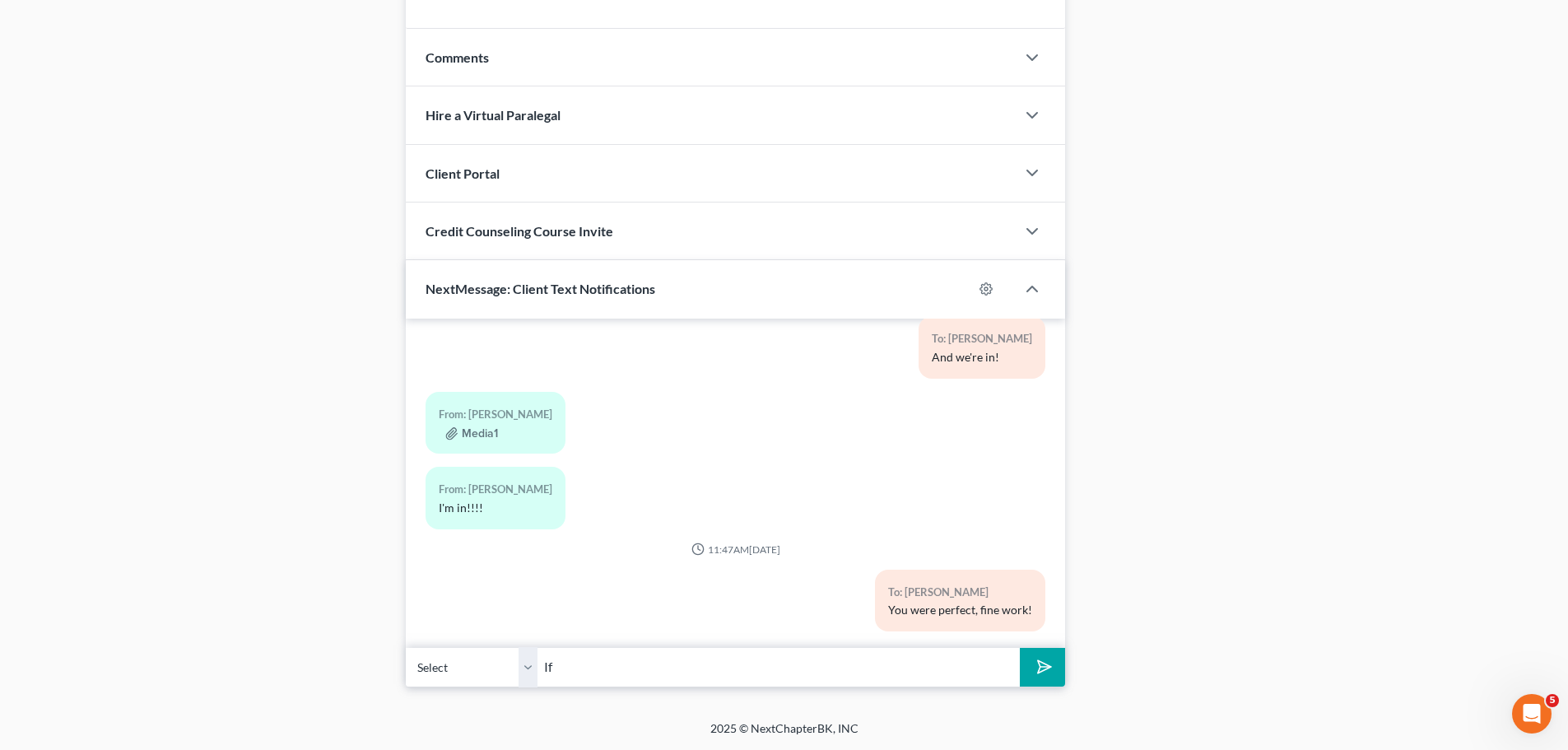
type input "I"
click at [624, 684] on input "text" at bounding box center [778, 666] width 482 height 40
type input "Despite being behind, I think he was having a pretty good day"
click at [1020, 648] on button "submit" at bounding box center [1042, 667] width 45 height 39
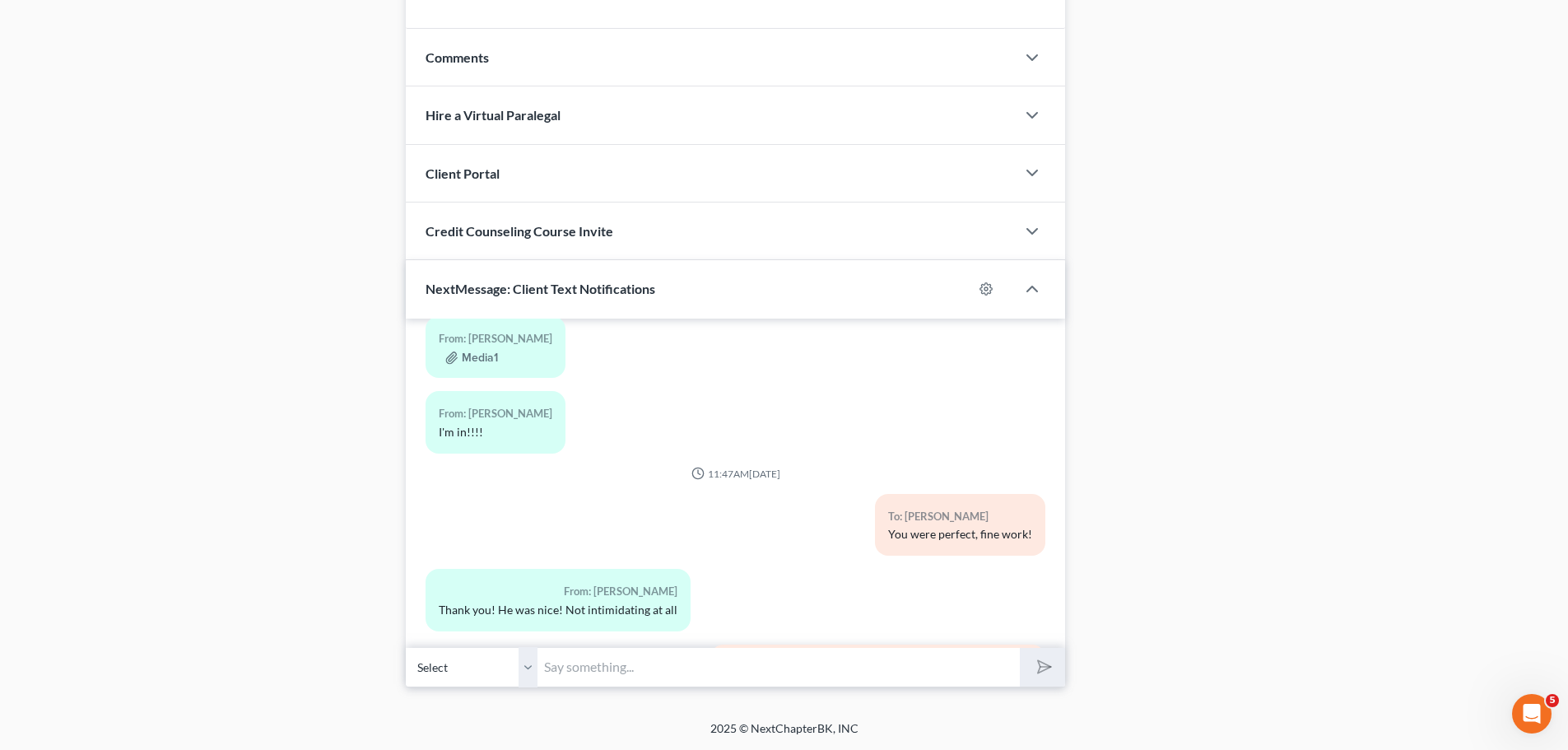
scroll to position [2722, 0]
